Goal: Task Accomplishment & Management: Manage account settings

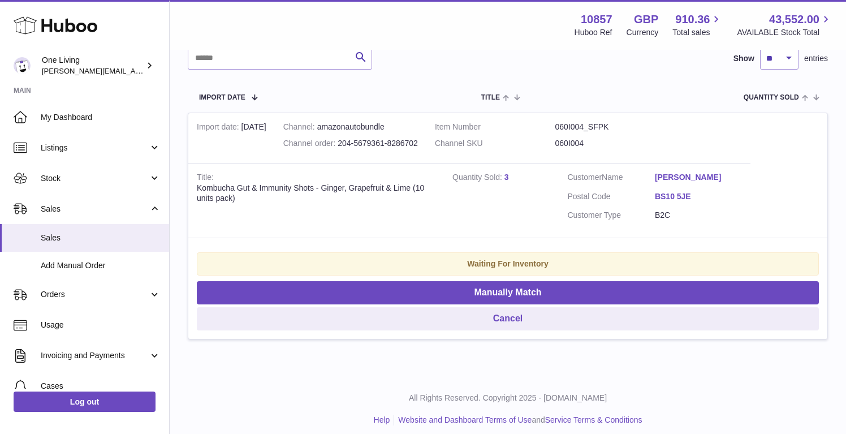
scroll to position [186, 0]
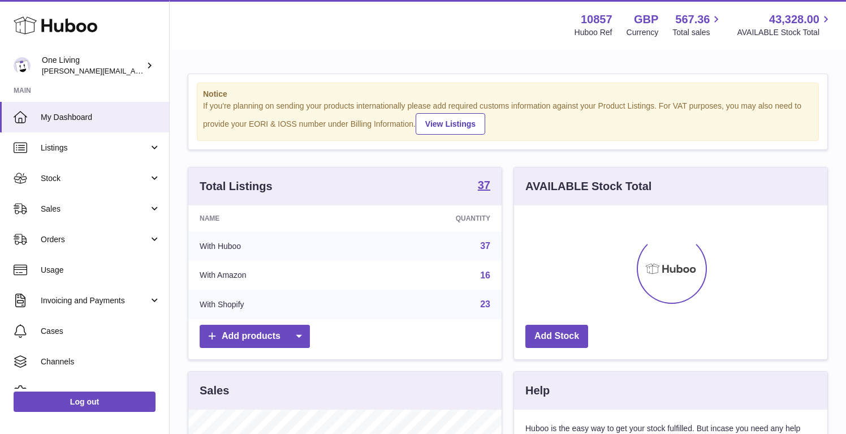
scroll to position [29, 0]
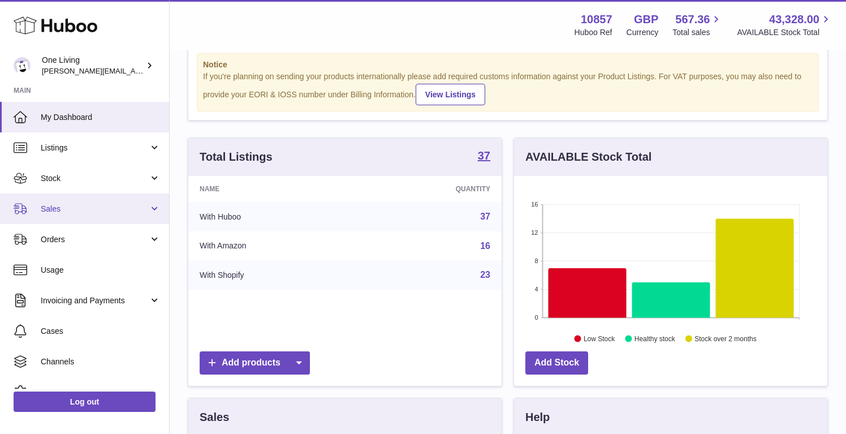
click at [141, 207] on span "Sales" at bounding box center [95, 209] width 108 height 11
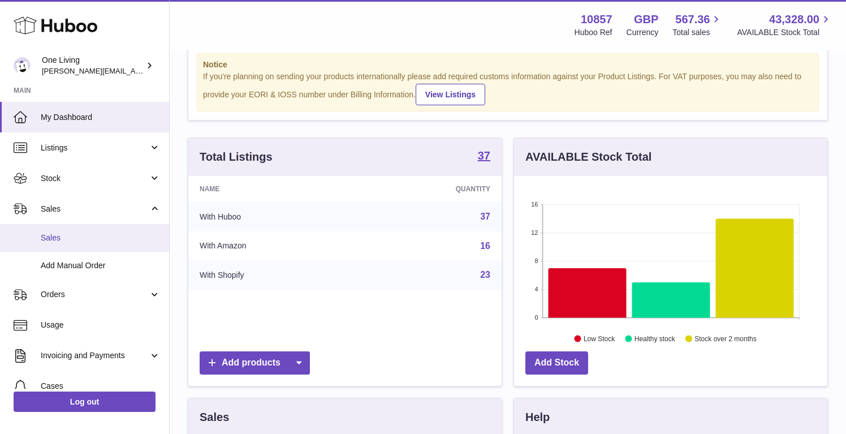
click at [95, 239] on span "Sales" at bounding box center [101, 238] width 120 height 11
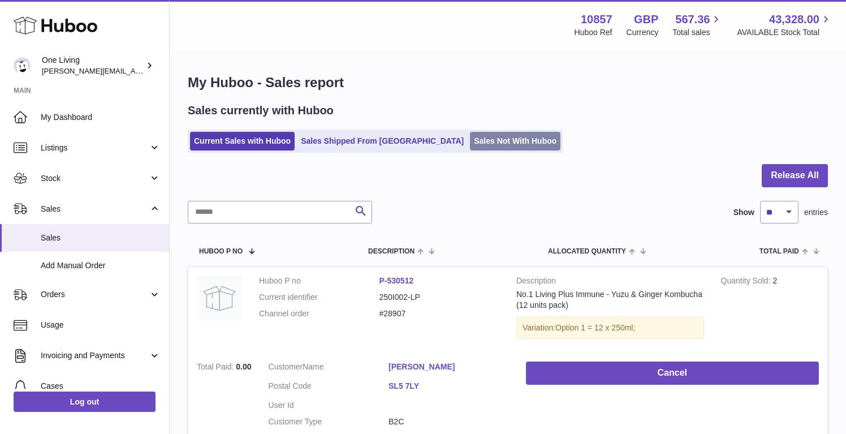
click at [470, 140] on link "Sales Not With Huboo" at bounding box center [515, 141] width 91 height 19
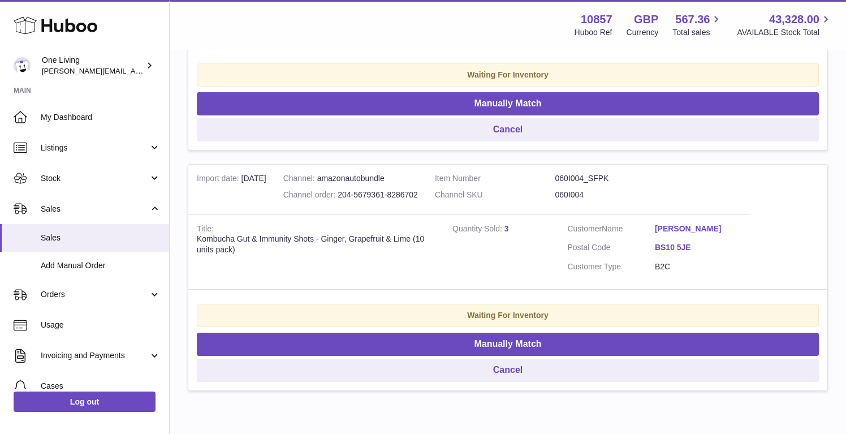
scroll to position [427, 0]
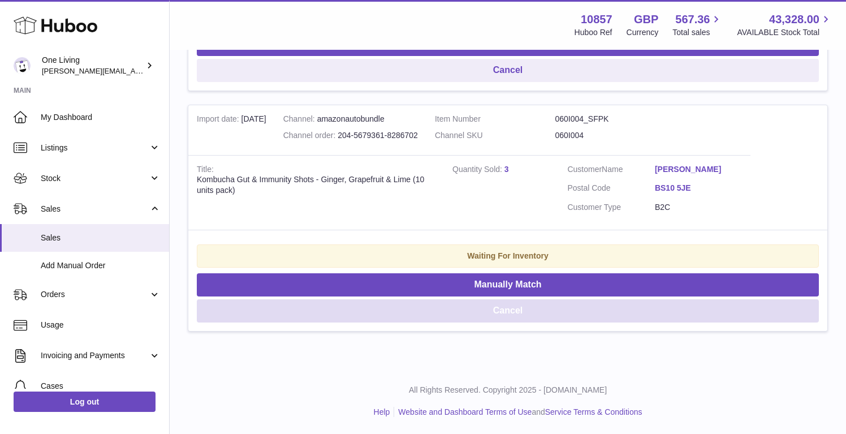
click at [498, 308] on button "Cancel" at bounding box center [508, 310] width 622 height 23
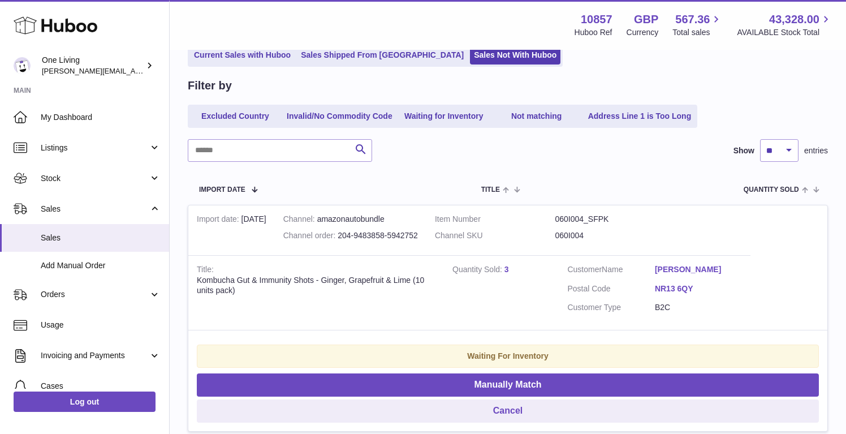
scroll to position [89, 0]
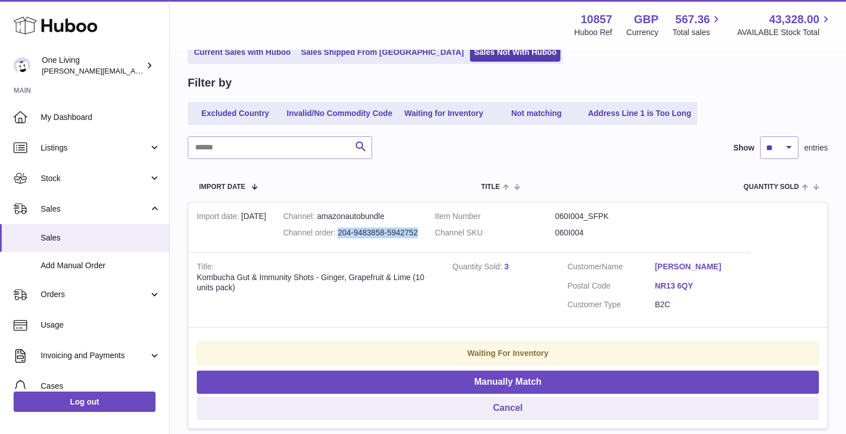
drag, startPoint x: 427, startPoint y: 231, endPoint x: 343, endPoint y: 231, distance: 83.2
click at [343, 231] on td "Channel amazonautobundle Channel order 204-9483858-5942752" at bounding box center [351, 228] width 152 height 50
copy div "204-9483858-5942752"
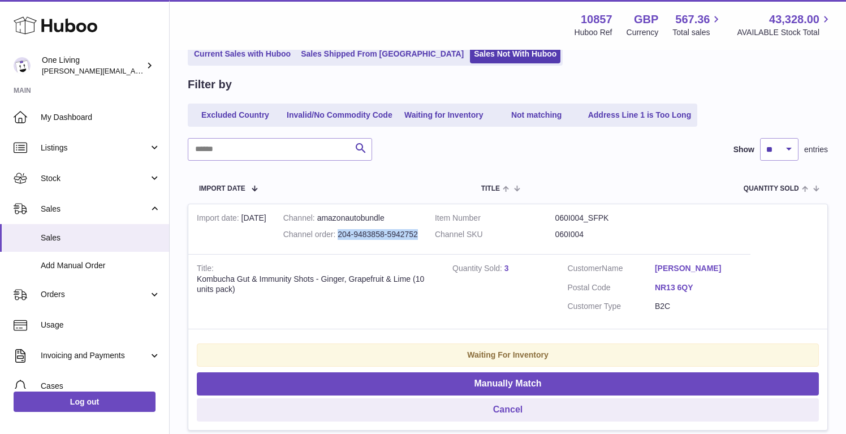
scroll to position [0, 0]
